Goal: Information Seeking & Learning: Learn about a topic

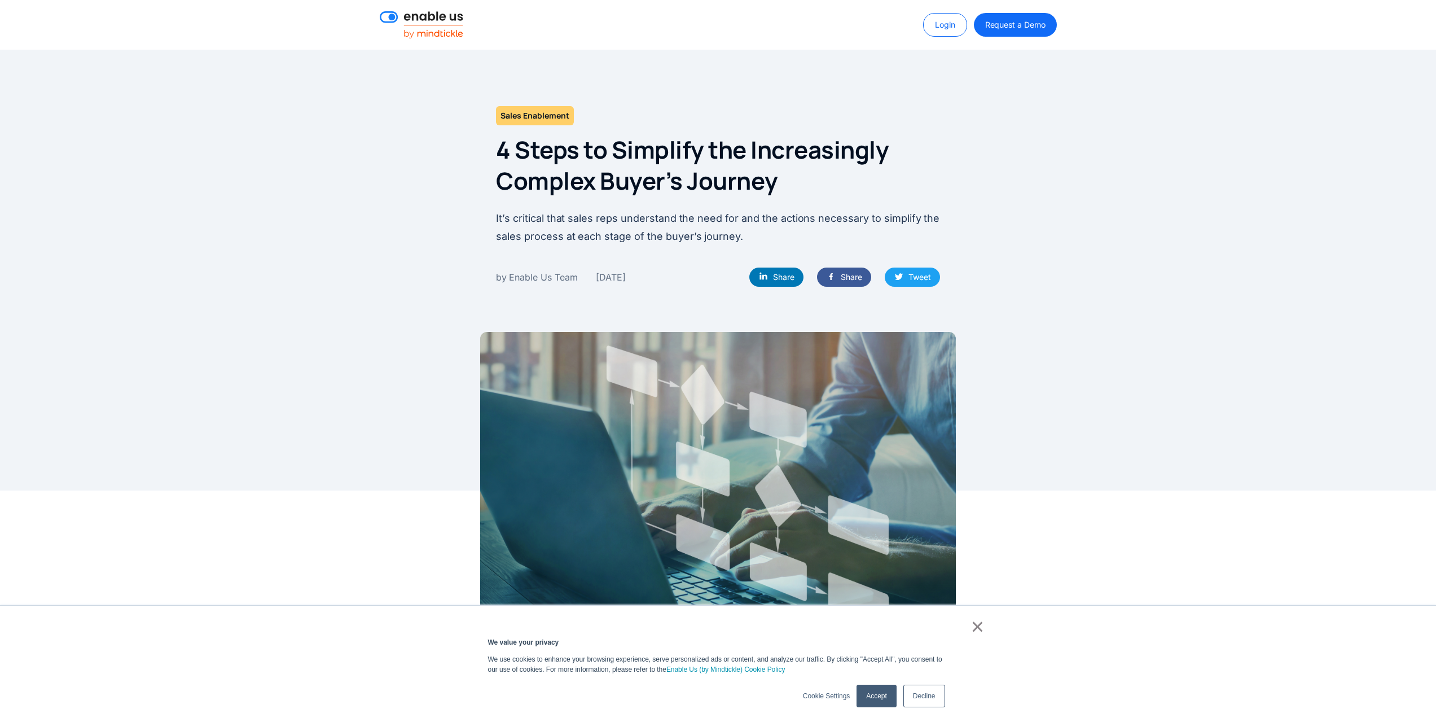
drag, startPoint x: 664, startPoint y: 276, endPoint x: 583, endPoint y: 320, distance: 91.9
click at [608, 276] on div "by Enable Us Team [DATE] Share Share Tweet" at bounding box center [718, 276] width 444 height 19
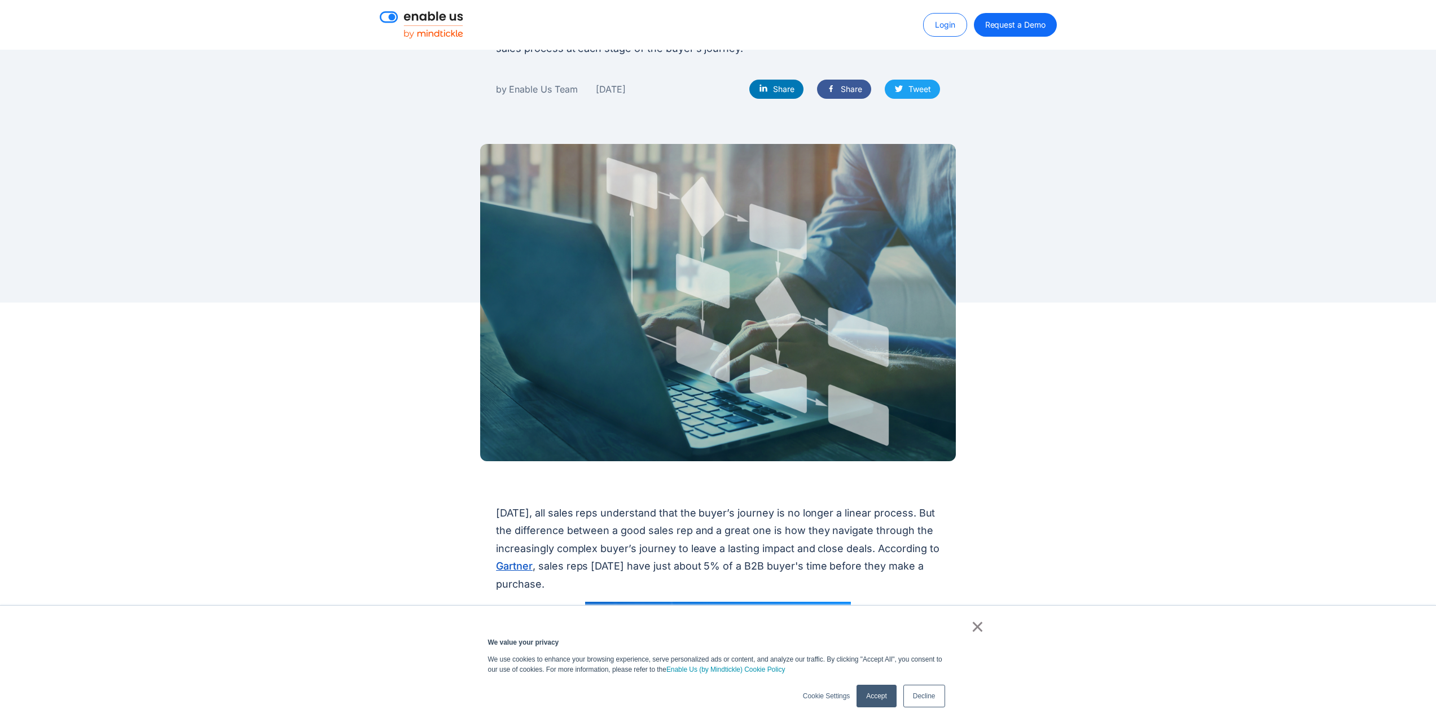
scroll to position [94, 0]
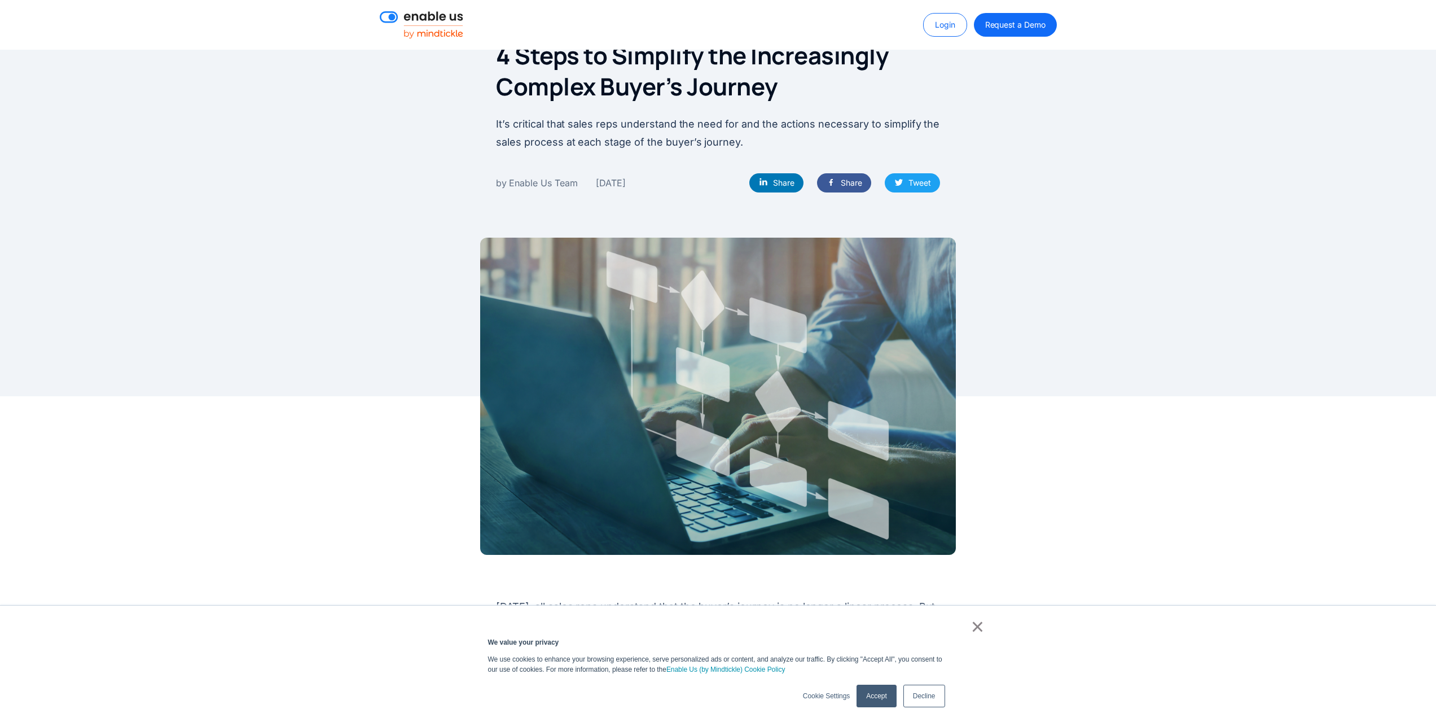
click at [978, 625] on link "×" at bounding box center [978, 626] width 14 height 10
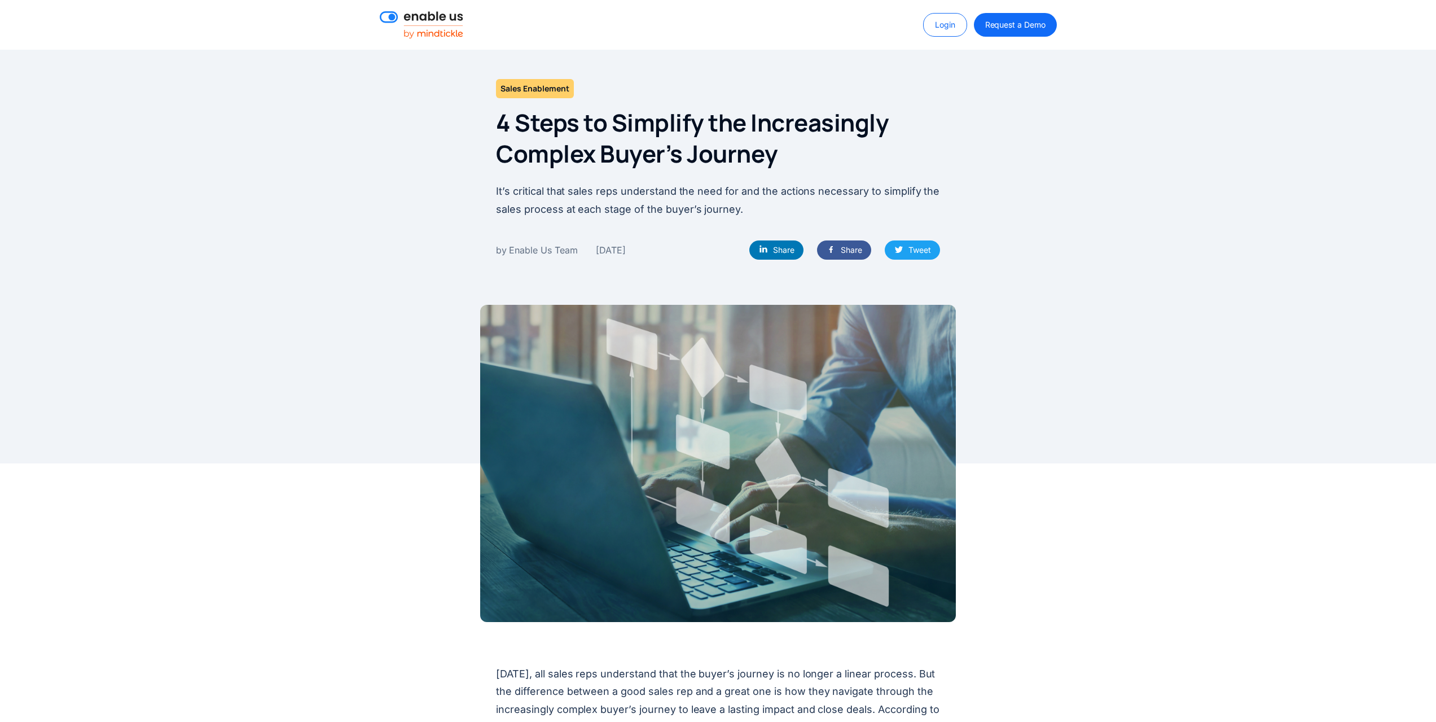
scroll to position [0, 0]
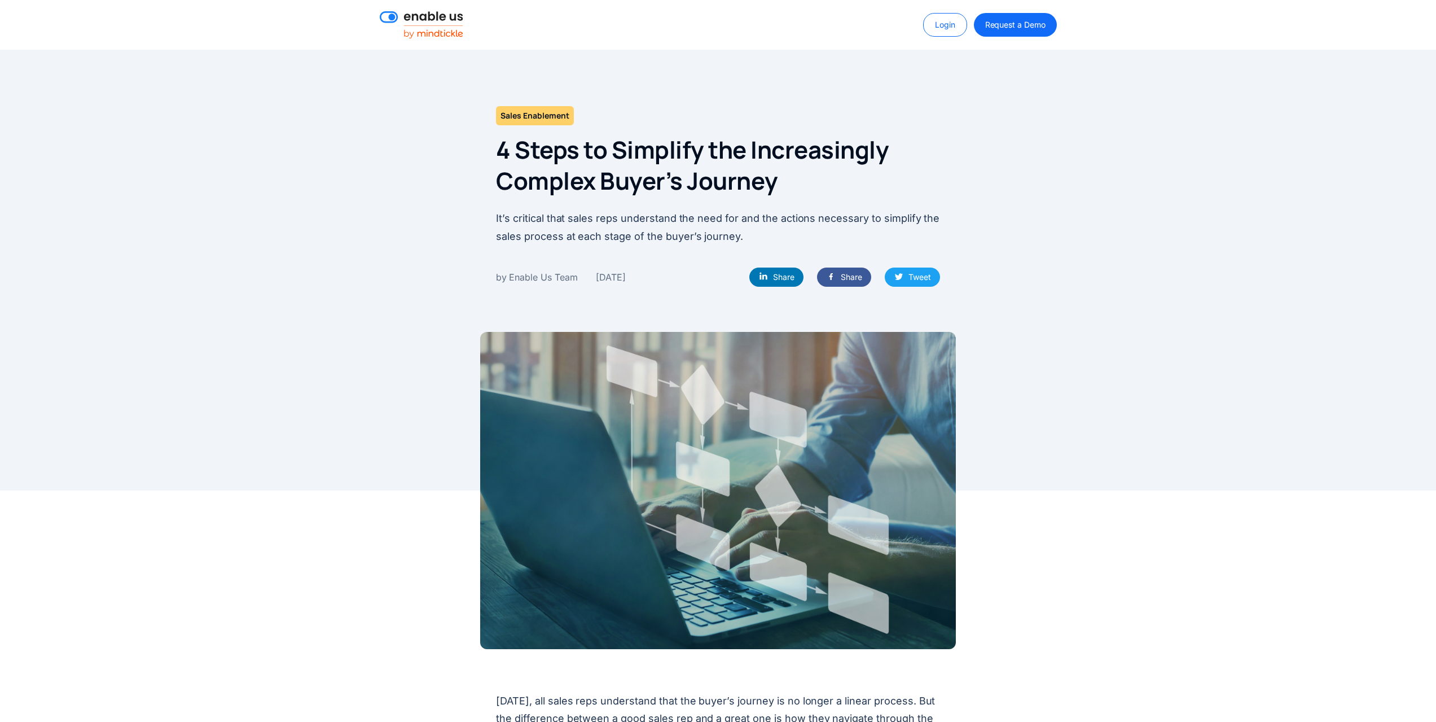
click at [779, 214] on p "It’s critical that sales reps understand the need for and the actions necessary…" at bounding box center [718, 227] width 444 height 36
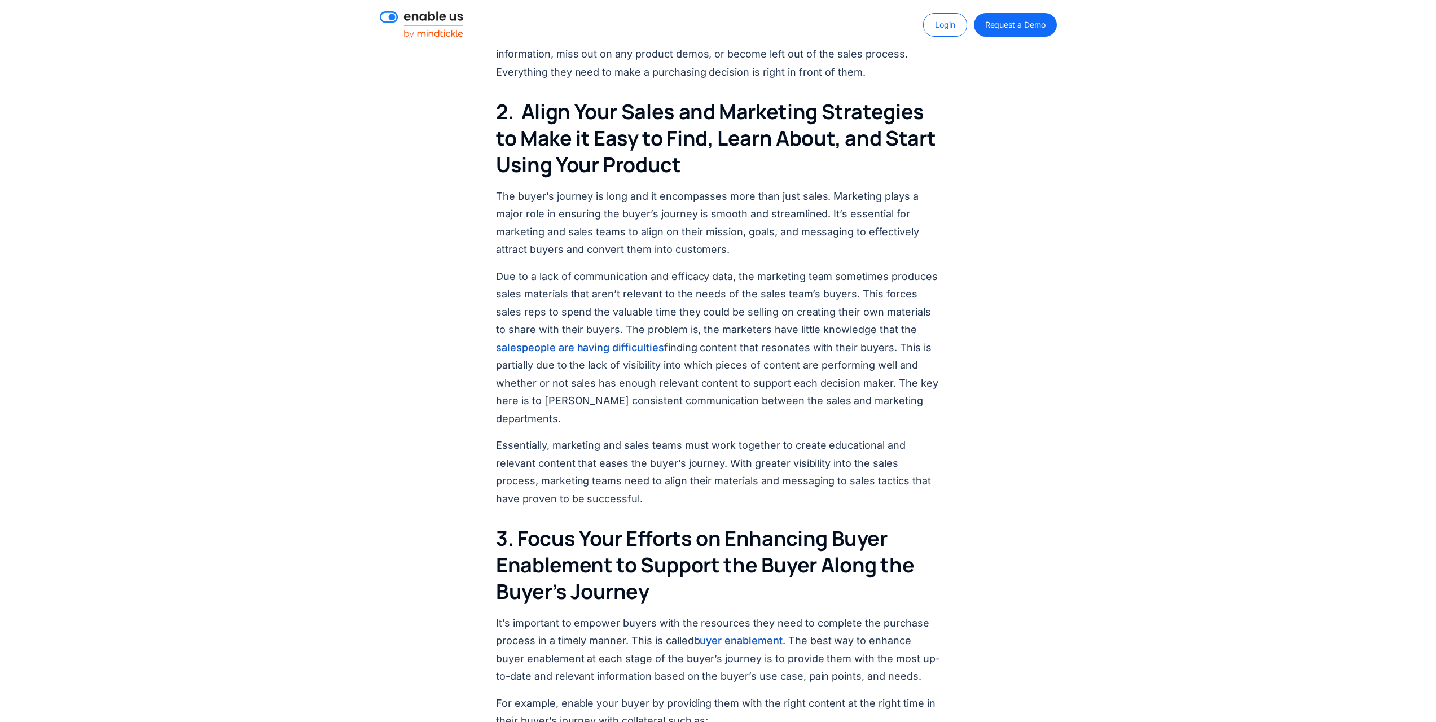
scroll to position [1468, 0]
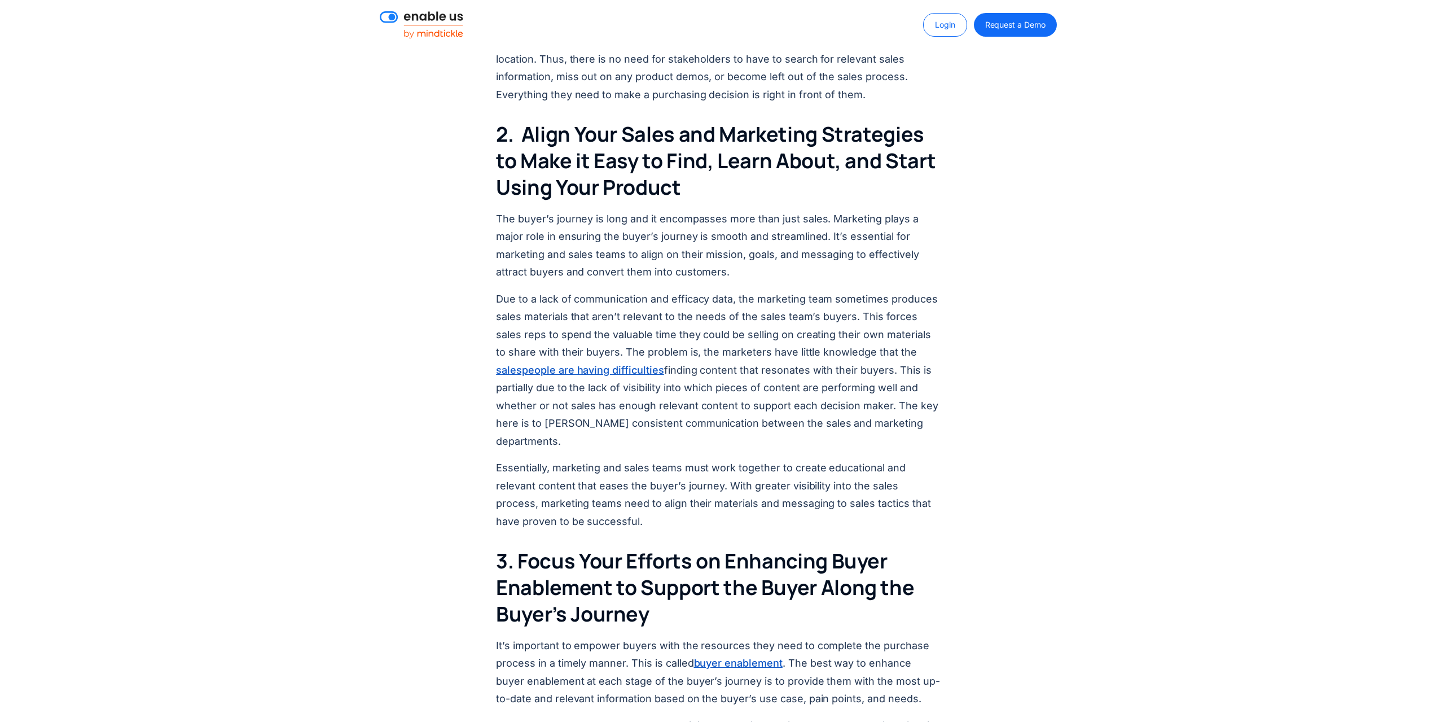
drag, startPoint x: 709, startPoint y: 336, endPoint x: 959, endPoint y: 495, distance: 296.3
click at [959, 495] on div "[DATE], all sales reps understand that the buyer’s journey is no longer a linea…" at bounding box center [718, 408] width 700 height 2387
click at [719, 402] on p "Due to a lack of communication and efficacy data, the marketing team sometimes …" at bounding box center [718, 370] width 444 height 160
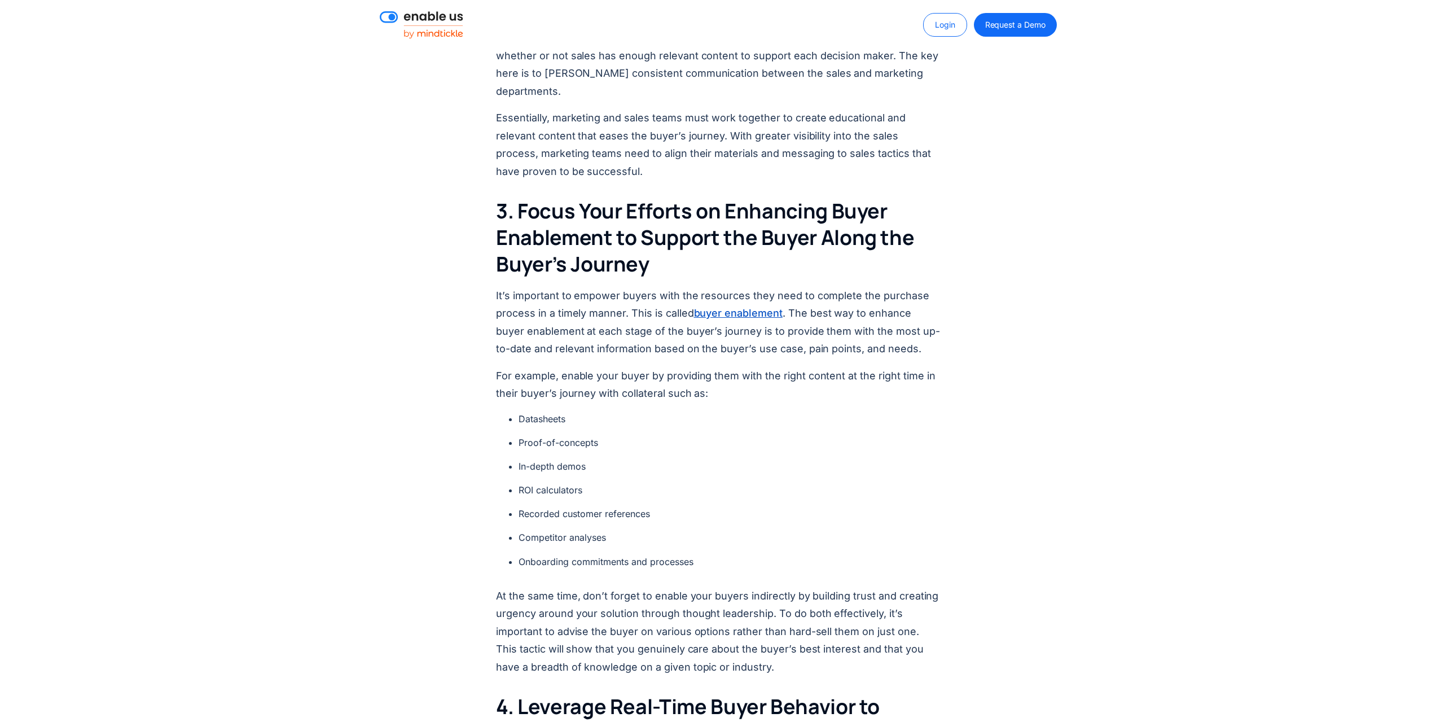
scroll to position [1844, 0]
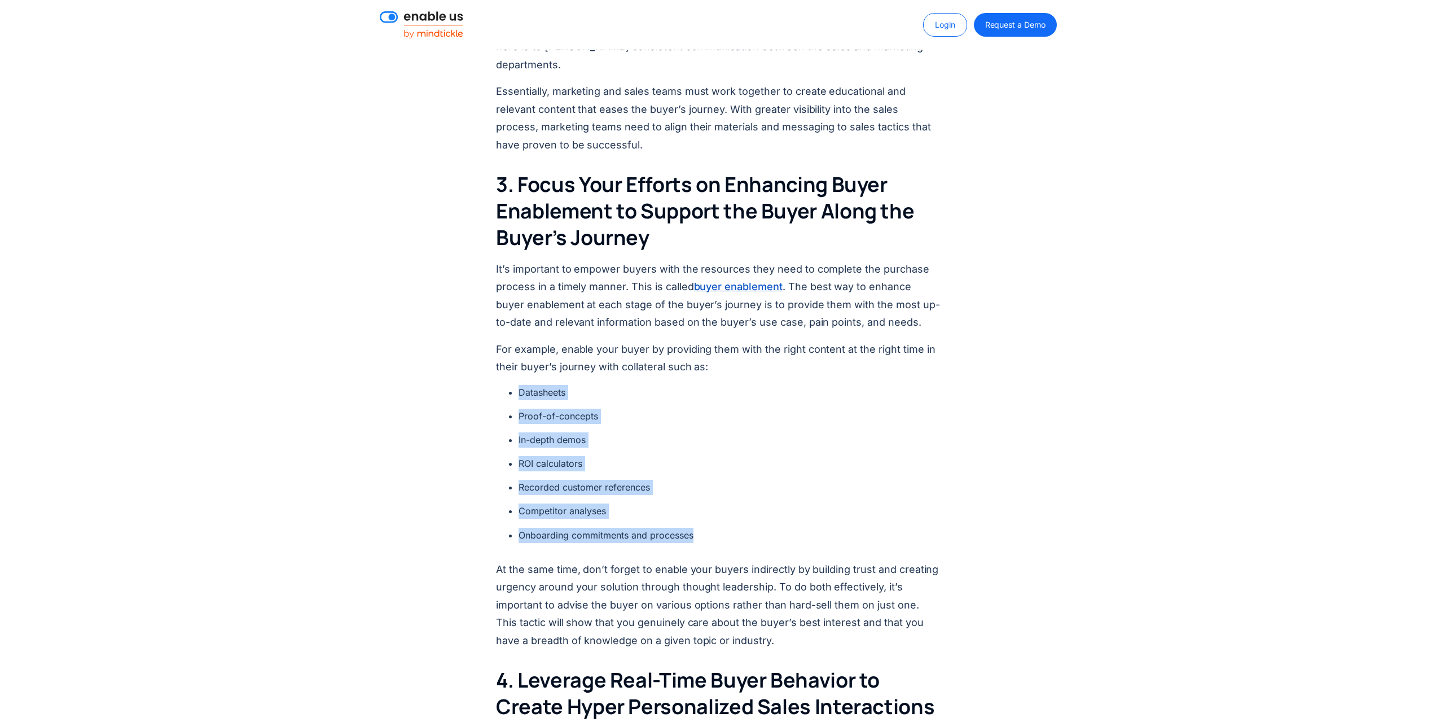
drag, startPoint x: 703, startPoint y: 515, endPoint x: 506, endPoint y: 381, distance: 238.8
click at [506, 381] on div "[DATE], all sales reps understand that the buyer’s journey is no longer a linea…" at bounding box center [718, 31] width 444 height 2387
copy ul "Datasheets Proof-of-concepts In-depth demos ROI calculators Recorded customer r…"
click at [1111, 450] on div "[DATE], all sales reps understand that the buyer’s journey is no longer a linea…" at bounding box center [718, 25] width 1436 height 2443
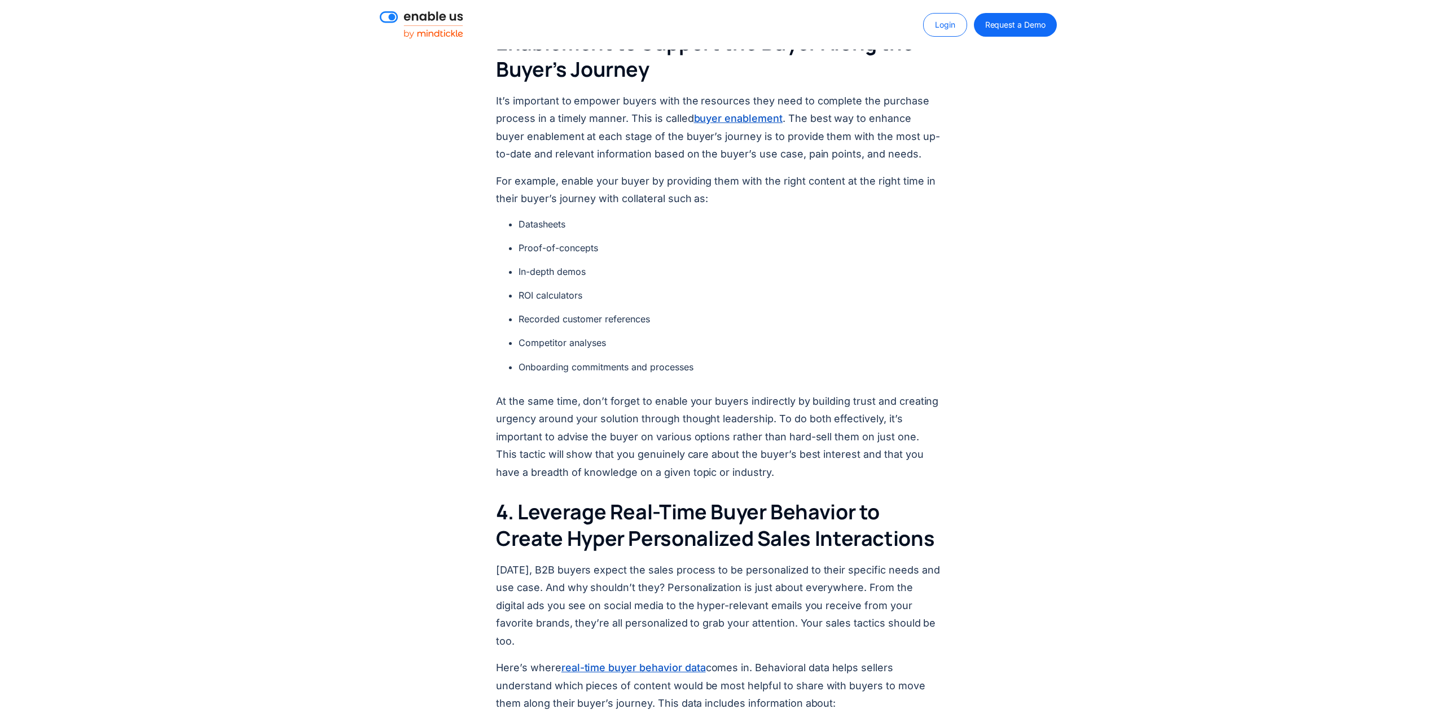
scroll to position [2032, 0]
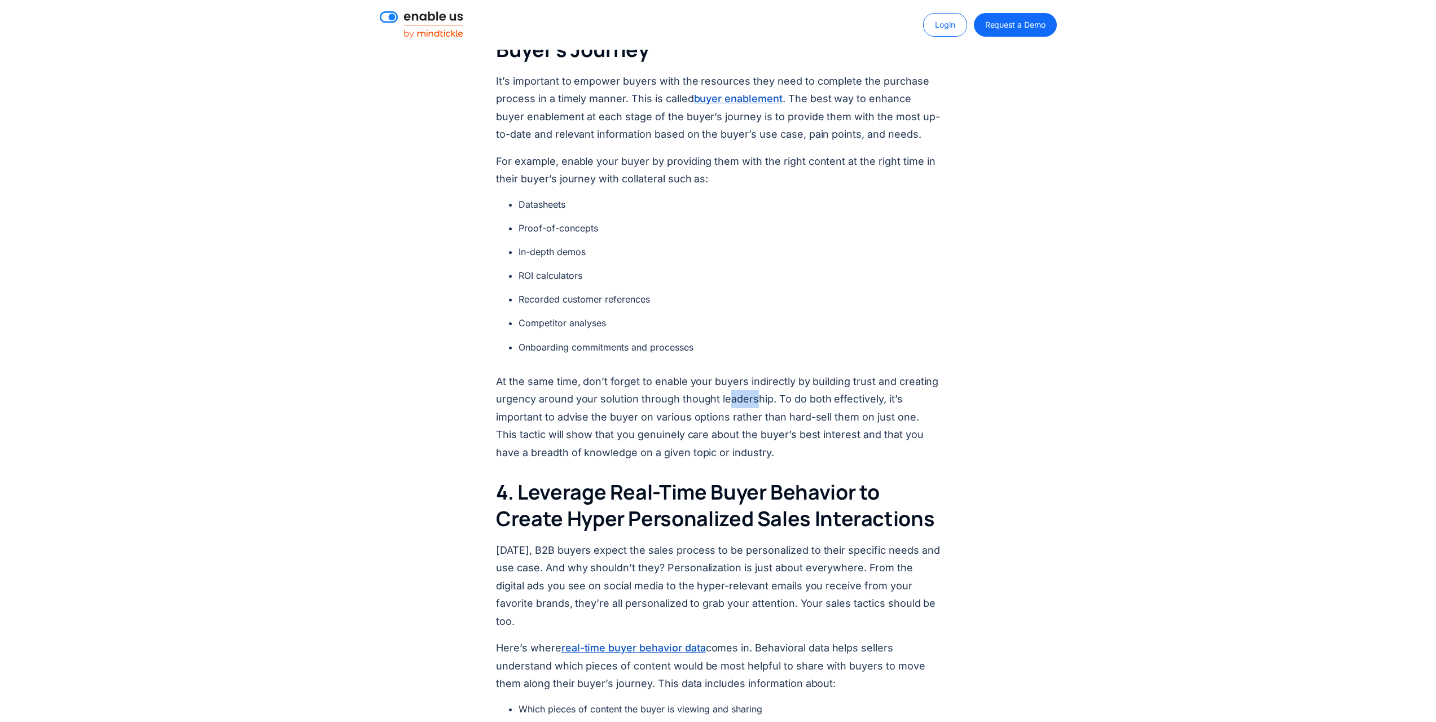
drag, startPoint x: 753, startPoint y: 383, endPoint x: 708, endPoint y: 385, distance: 45.2
click at [708, 385] on p "At the same time, don’t forget to enable your buyers indirectly by building tru…" at bounding box center [718, 416] width 444 height 89
click at [749, 390] on p "At the same time, don’t forget to enable your buyers indirectly by building tru…" at bounding box center [718, 416] width 444 height 89
